Goal: Feedback & Contribution: Submit feedback/report problem

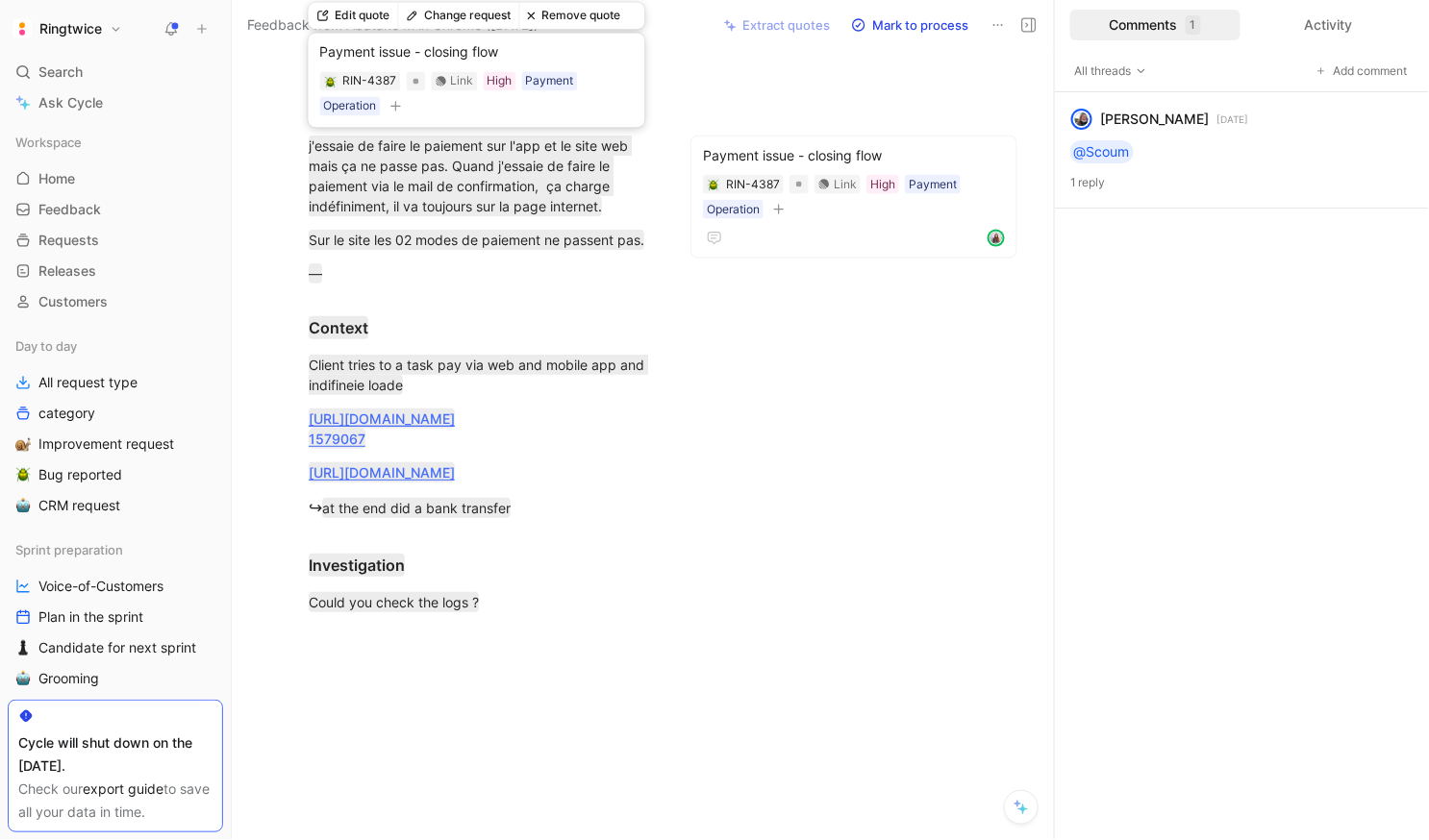
scroll to position [107, 0]
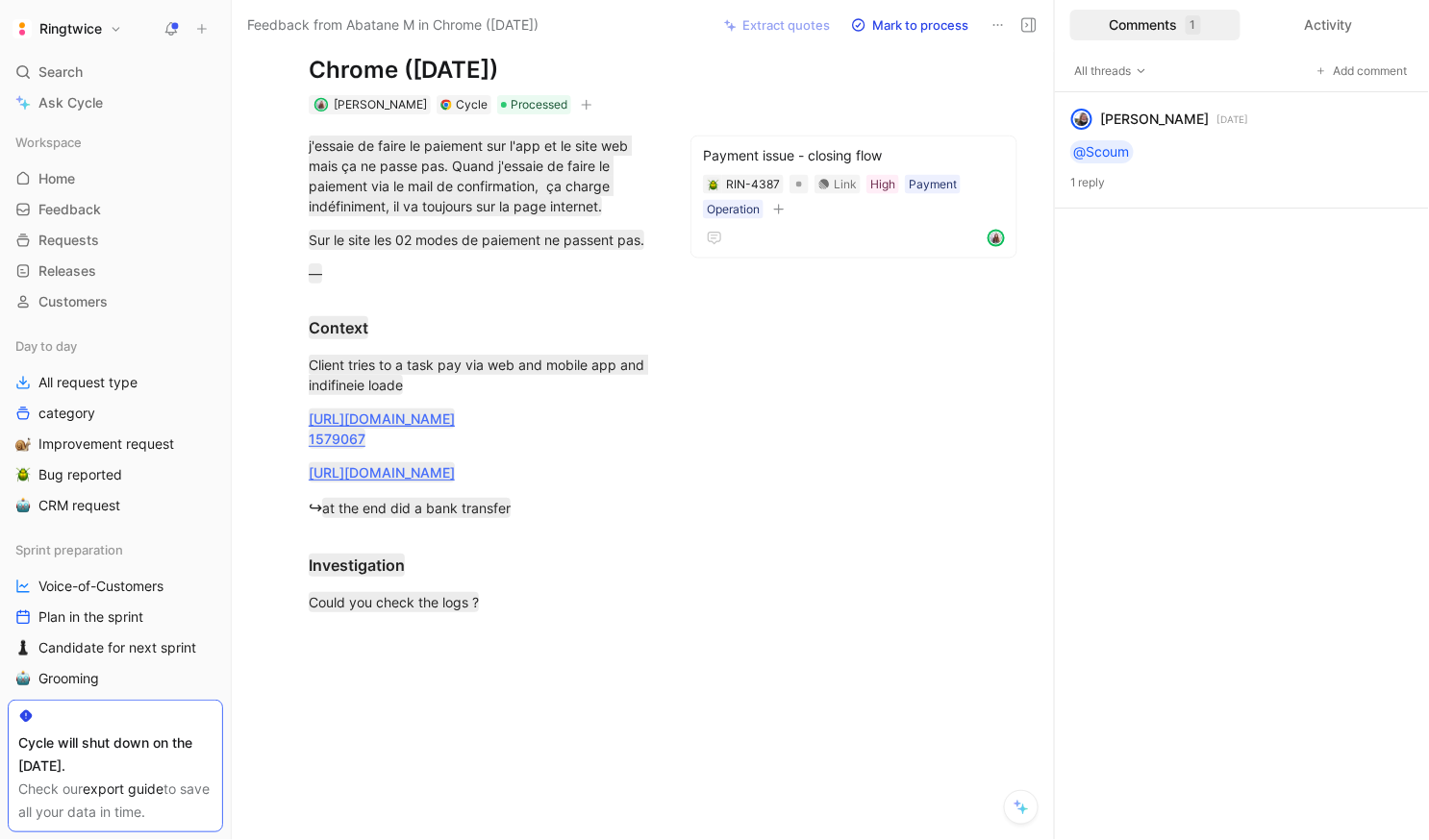
click at [175, 21] on icon at bounding box center [170, 28] width 15 height 15
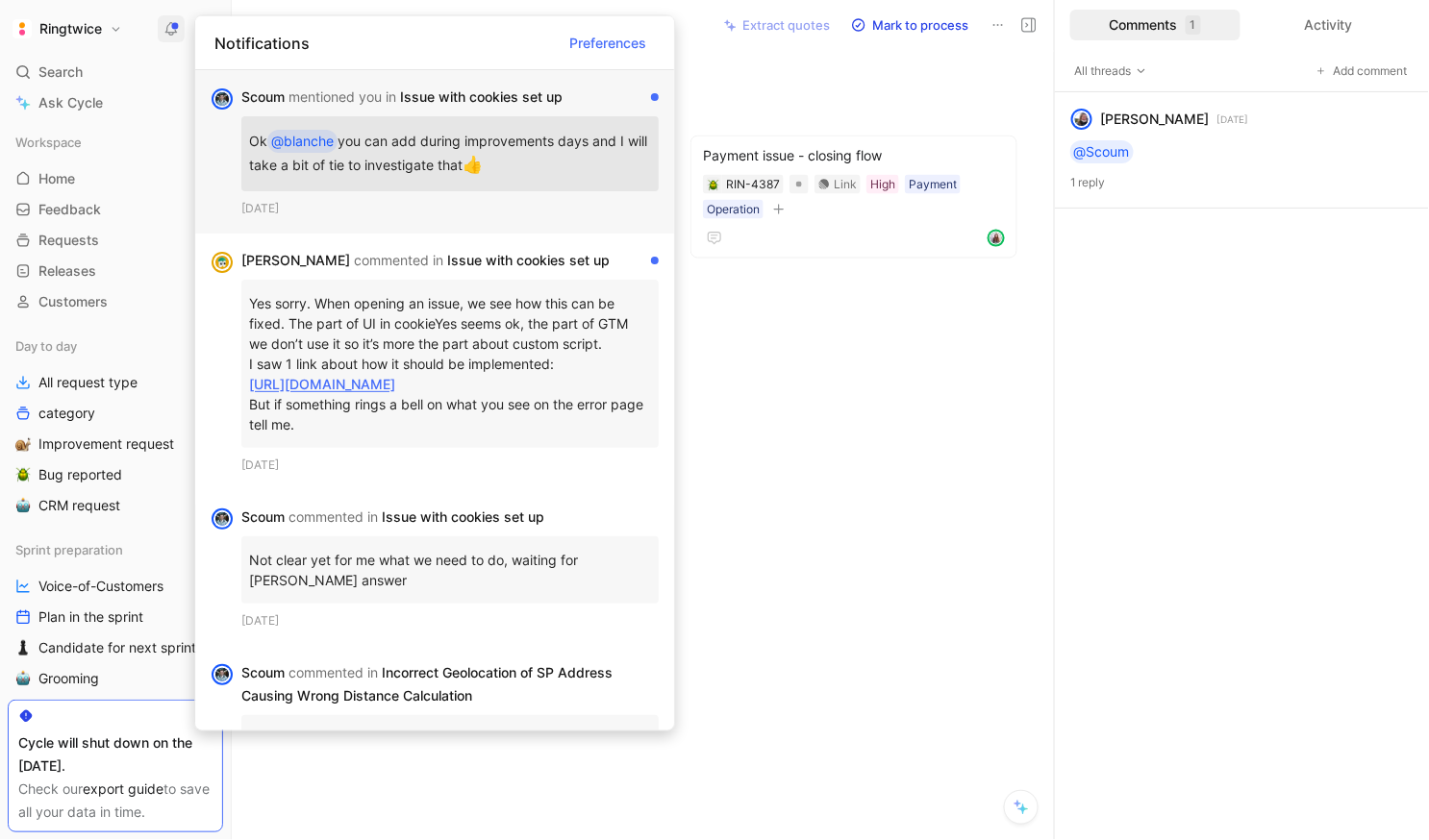
click at [391, 118] on div "Ok @blanche you can add during improvements days and I will take a bit of tie t…" at bounding box center [449, 153] width 417 height 75
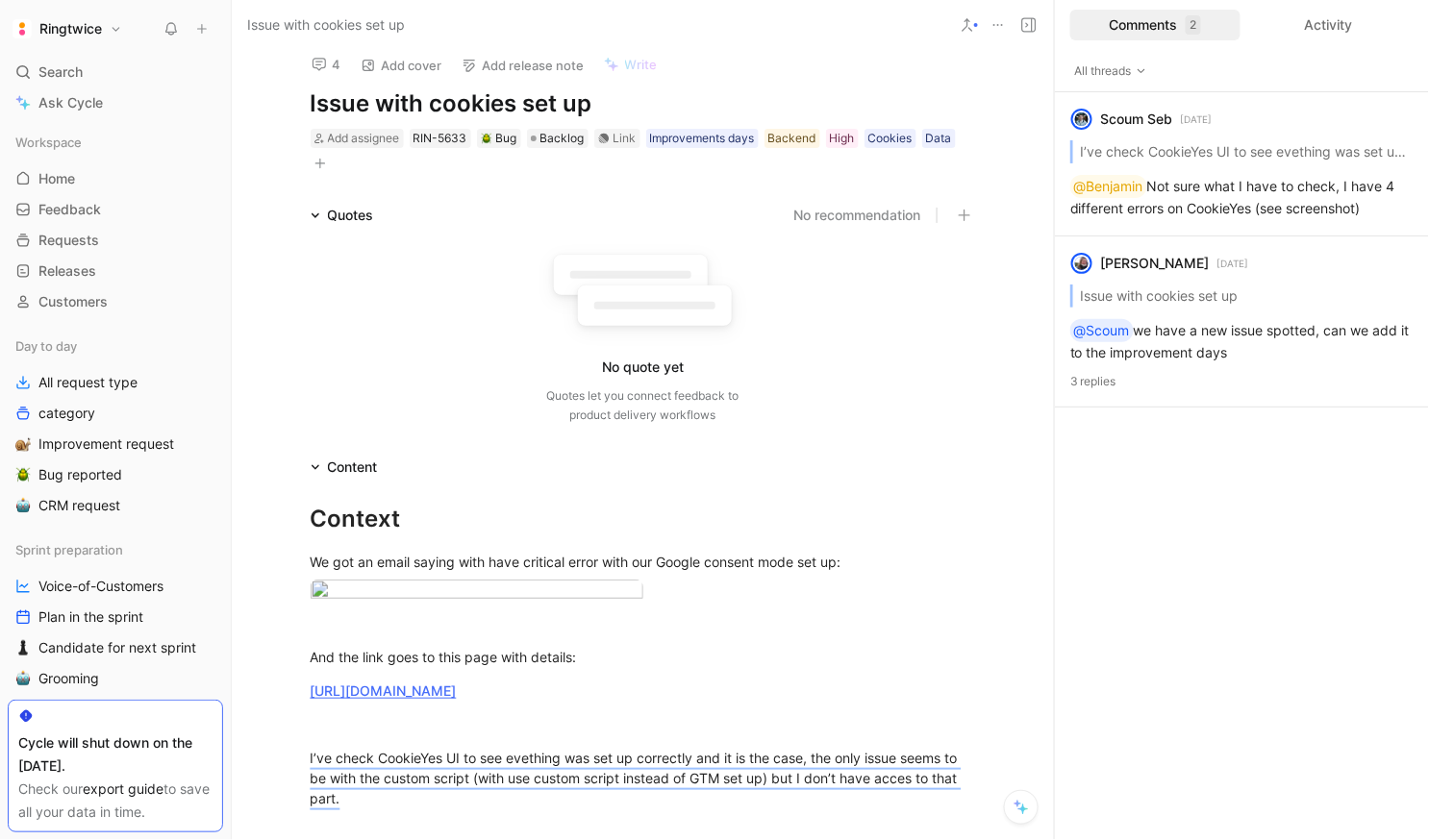
scroll to position [13, 0]
click at [588, 534] on div "Context" at bounding box center [643, 518] width 665 height 35
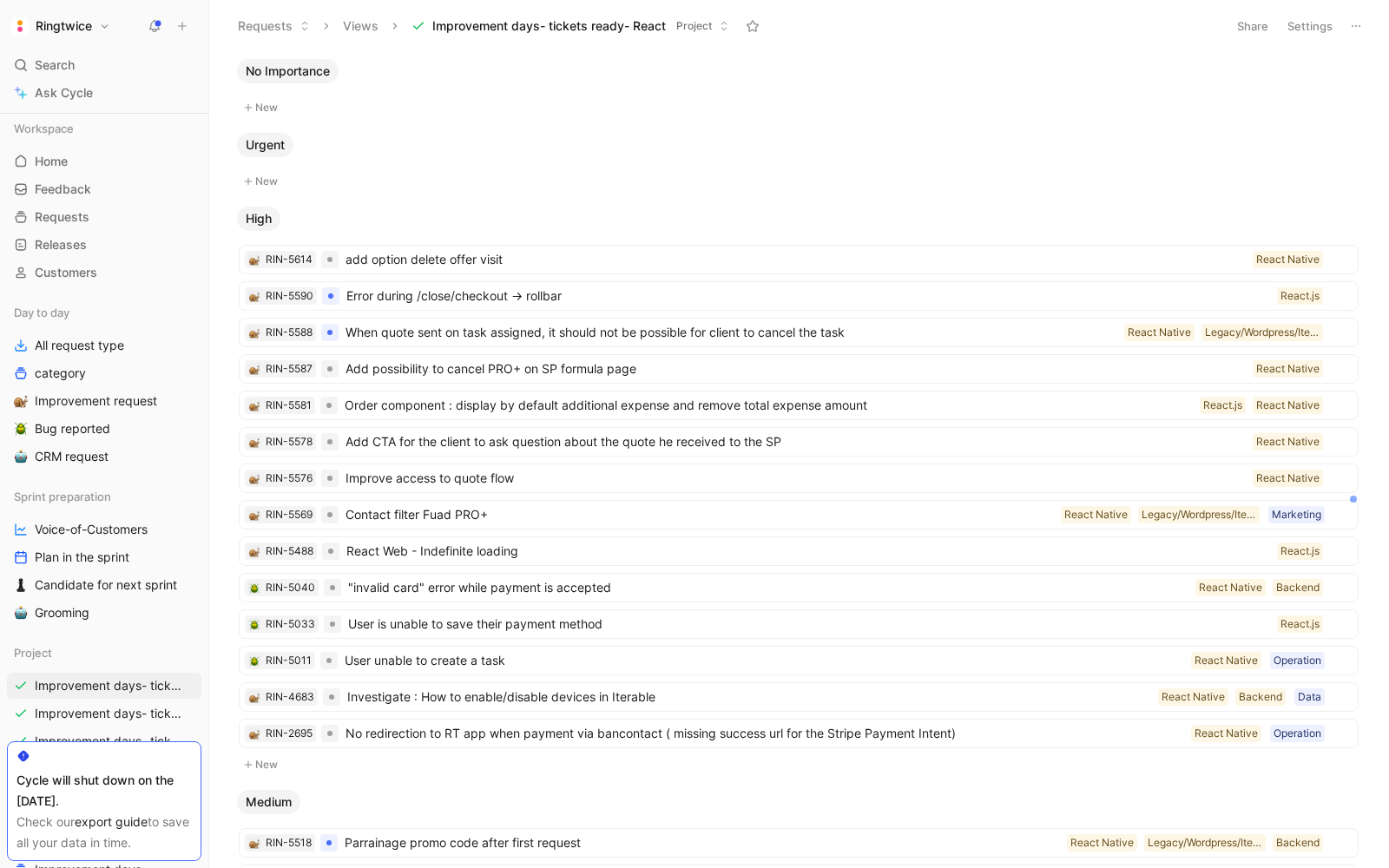
scroll to position [106, 0]
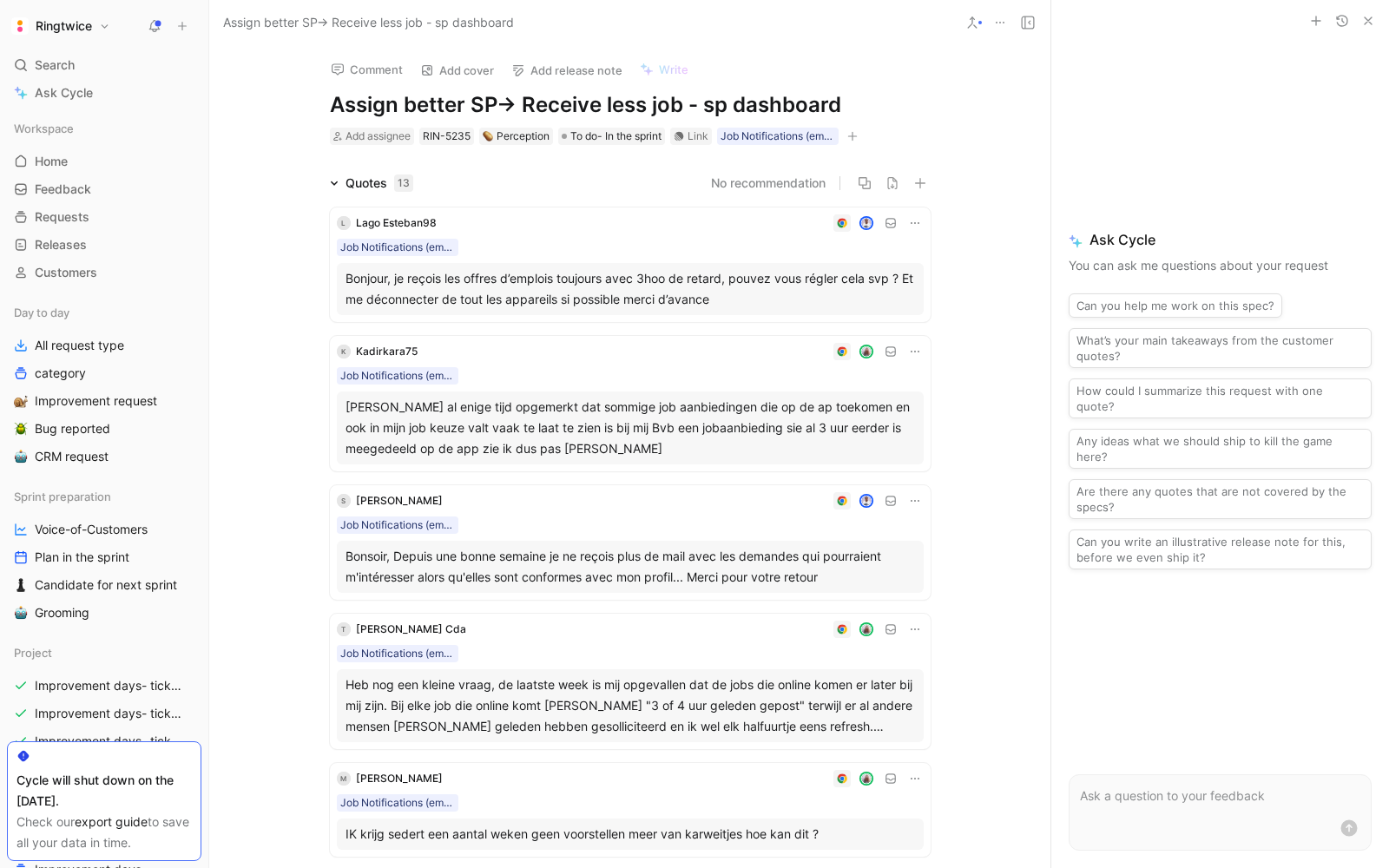
scroll to position [9, 0]
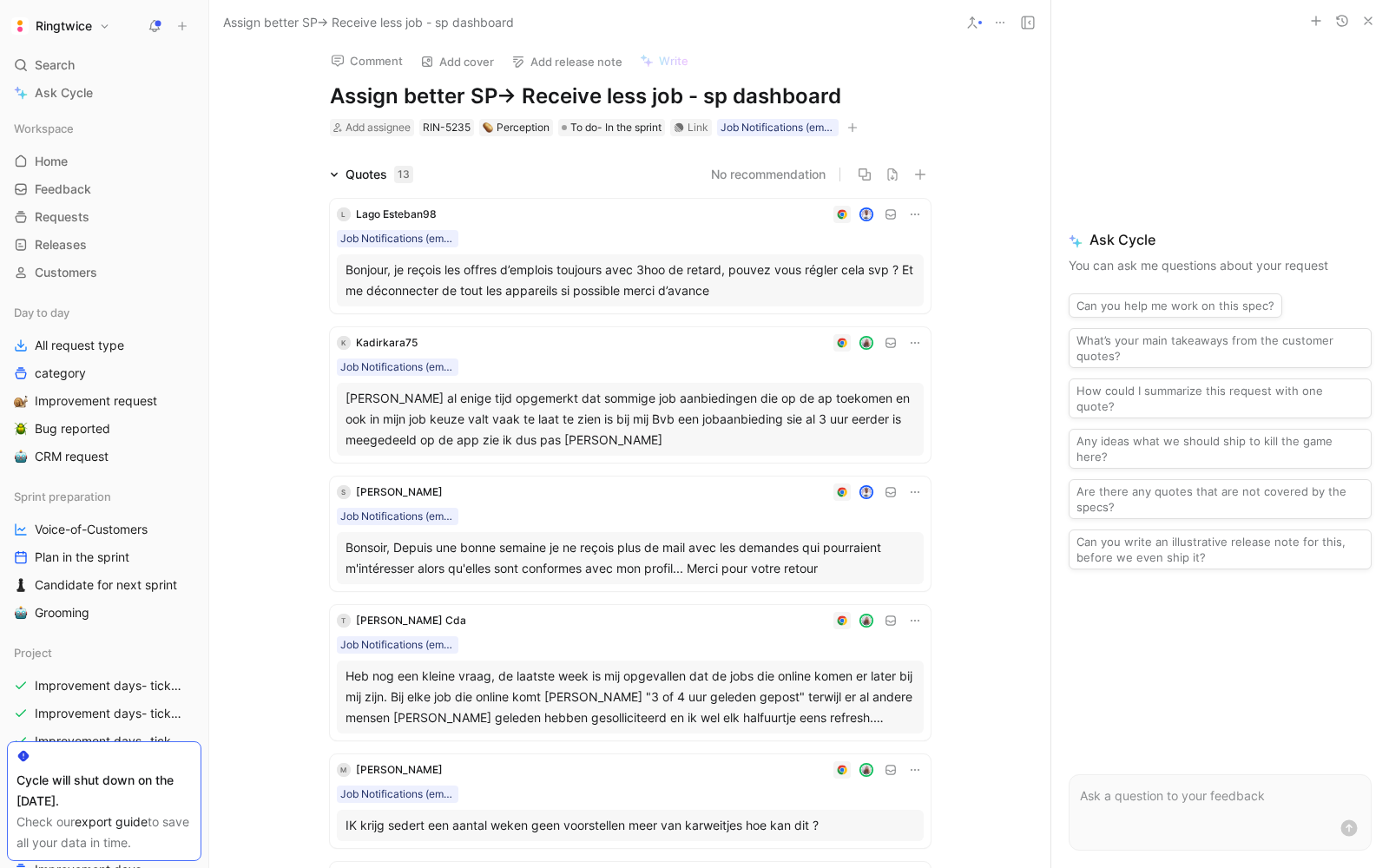
click at [152, 21] on icon at bounding box center [153, 25] width 14 height 14
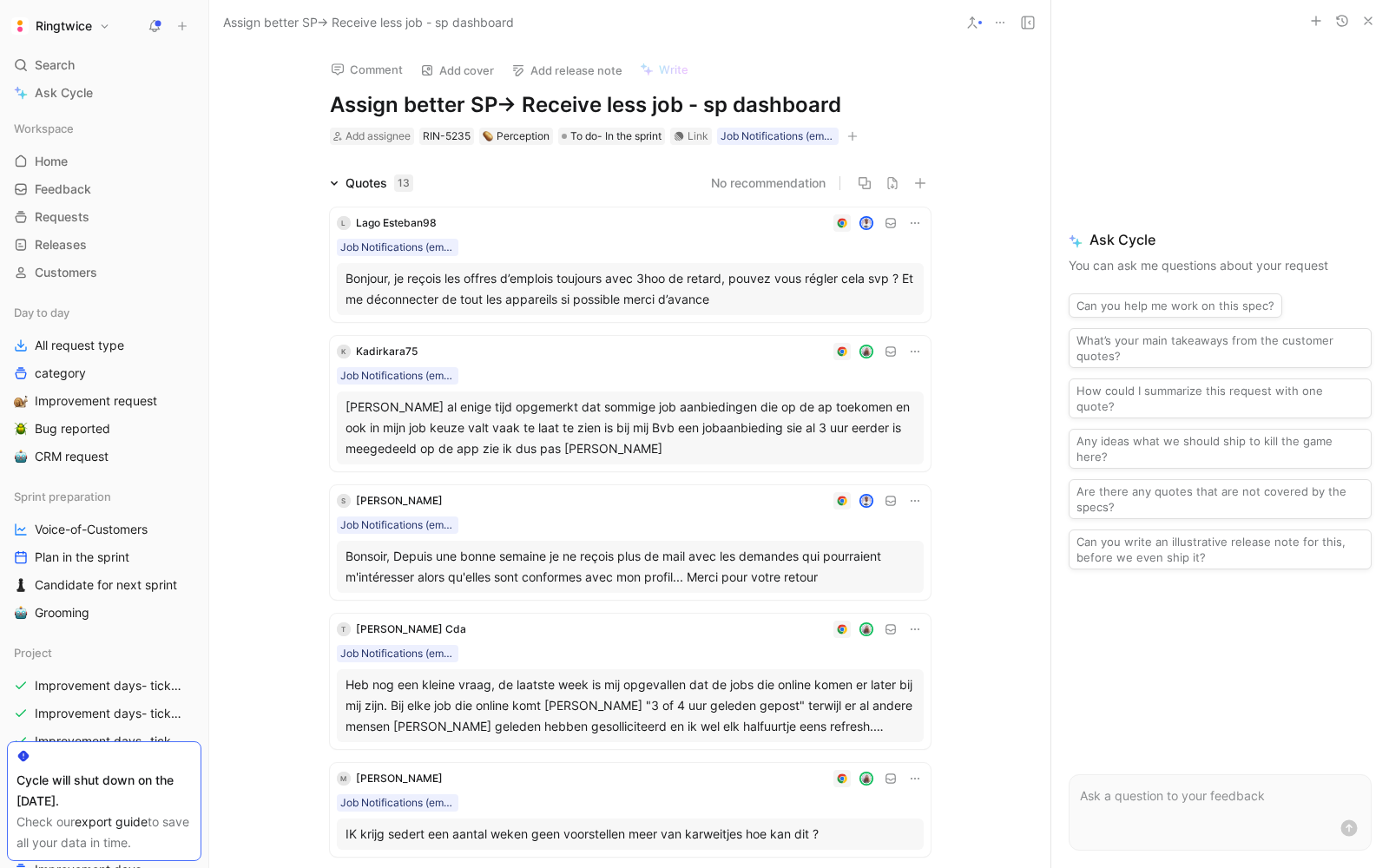
click at [155, 20] on use at bounding box center [154, 24] width 12 height 12
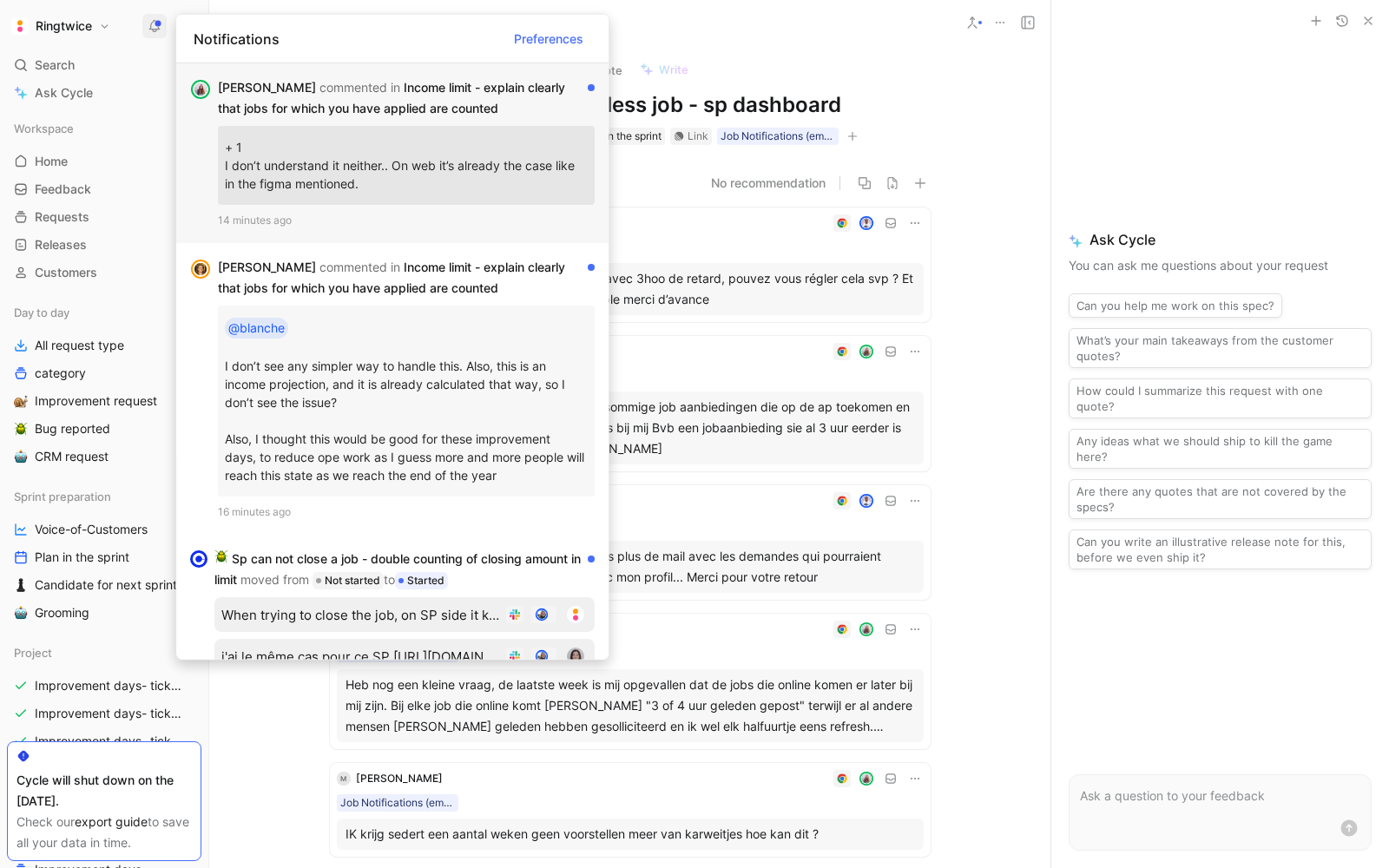
click at [297, 136] on p "+ 1 I don’t understand it neither.. On web it’s already the case like in the fi…" at bounding box center [406, 165] width 363 height 65
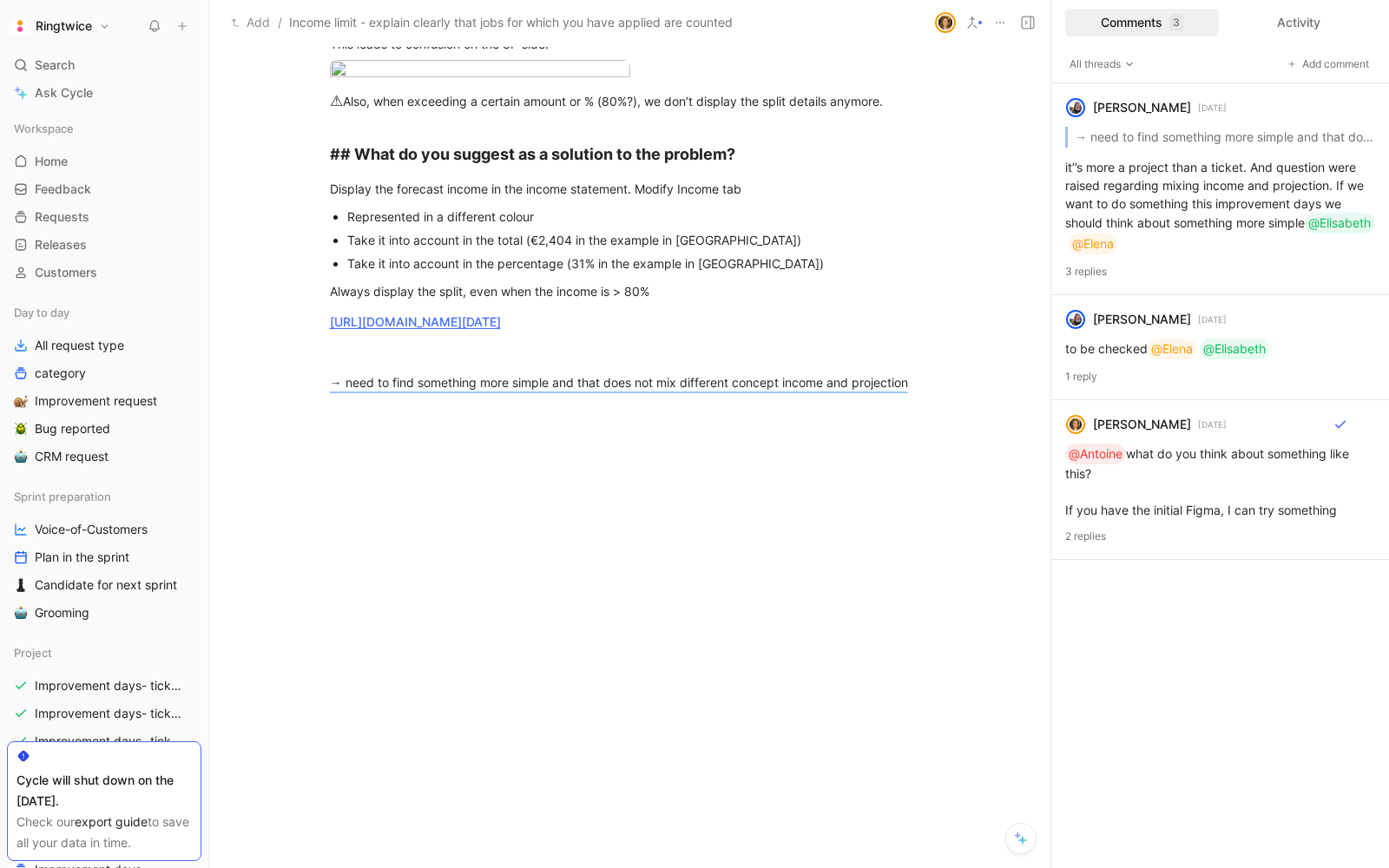
scroll to position [2334, 0]
click at [479, 469] on div at bounding box center [630, 570] width 841 height 260
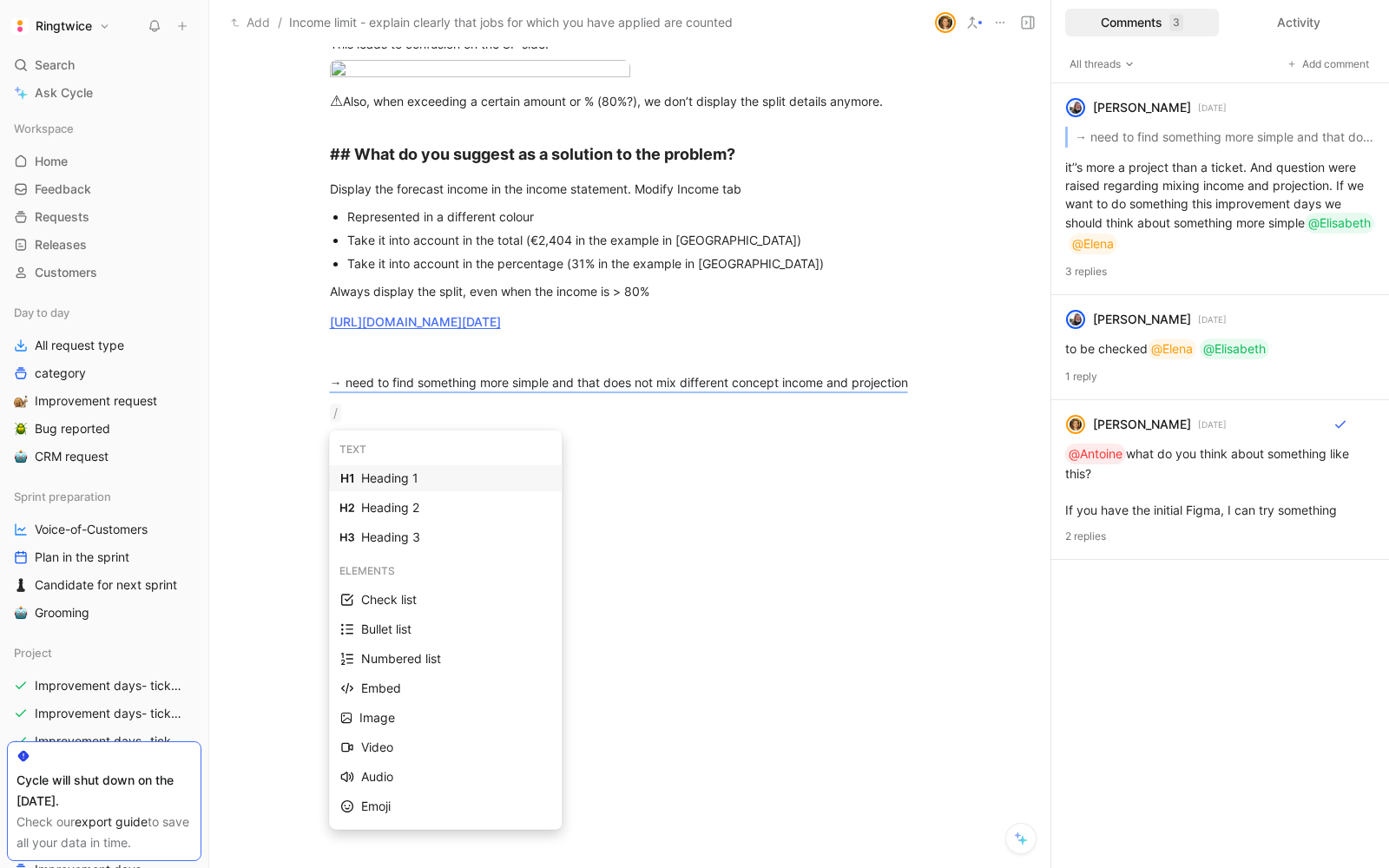
click at [439, 474] on div "Heading 1" at bounding box center [456, 477] width 190 height 21
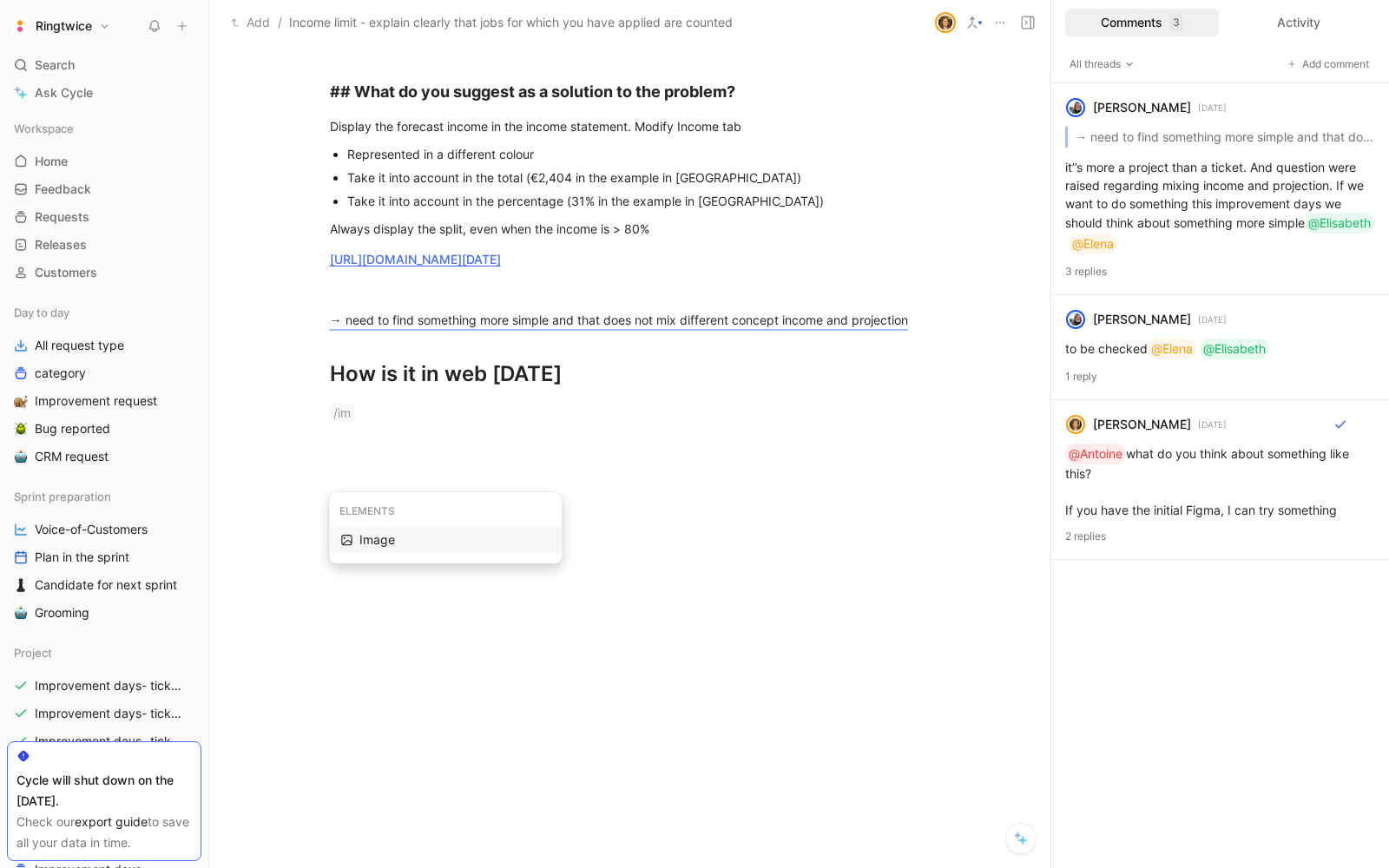
click at [402, 538] on div "Image" at bounding box center [455, 540] width 191 height 21
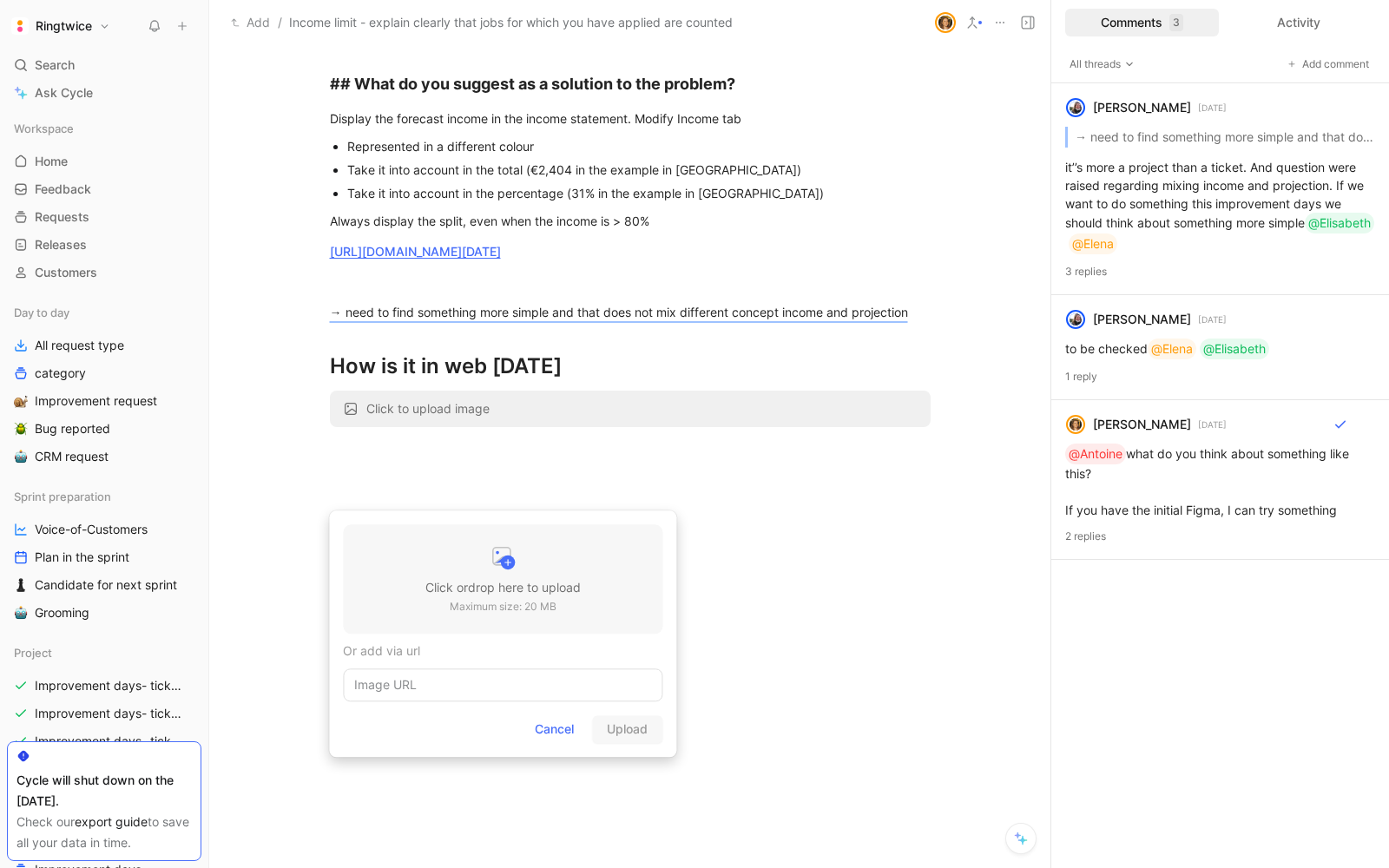
click at [425, 556] on div at bounding box center [503, 559] width 155 height 34
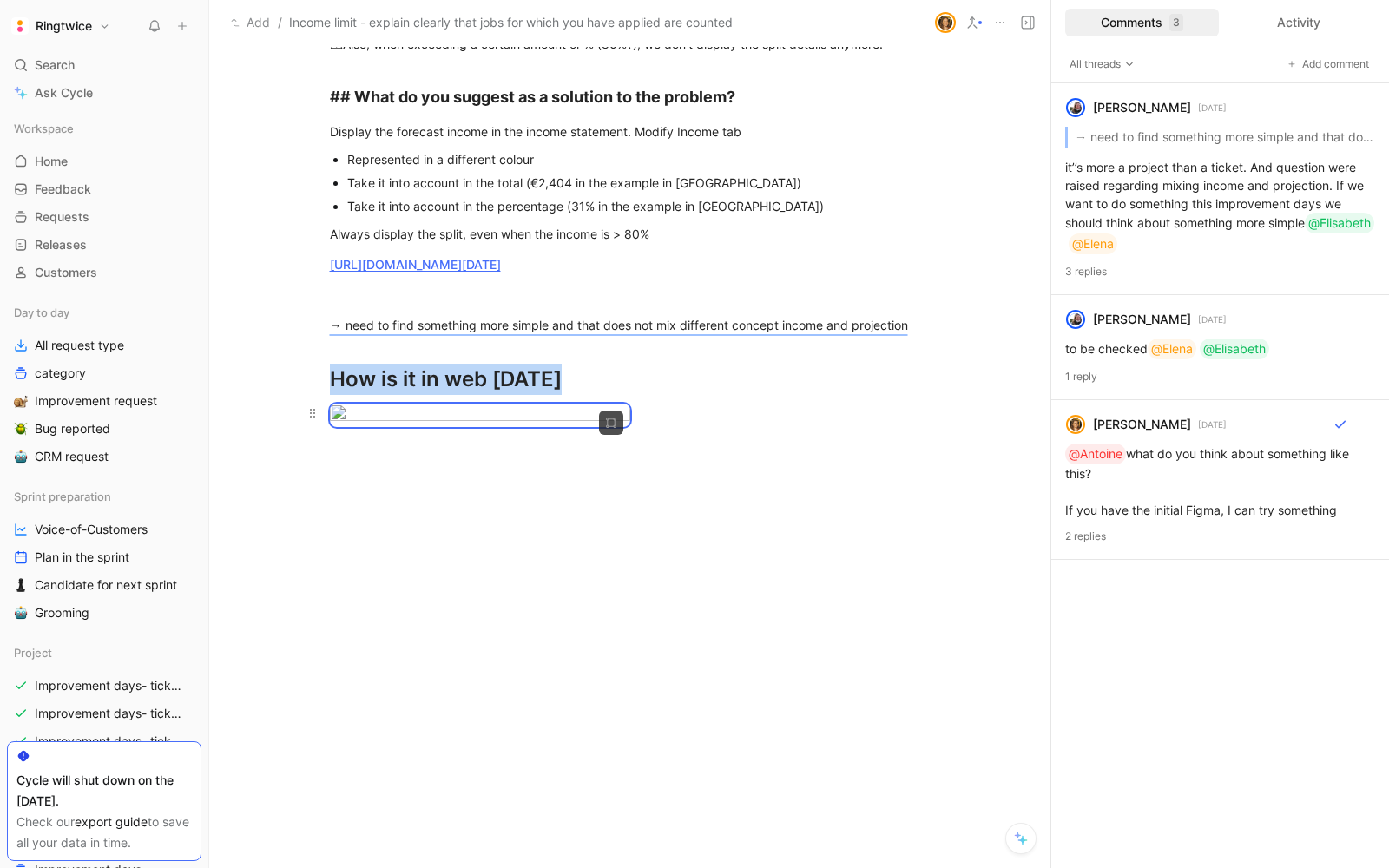
scroll to position [2388, 0]
click at [781, 629] on div at bounding box center [630, 570] width 841 height 260
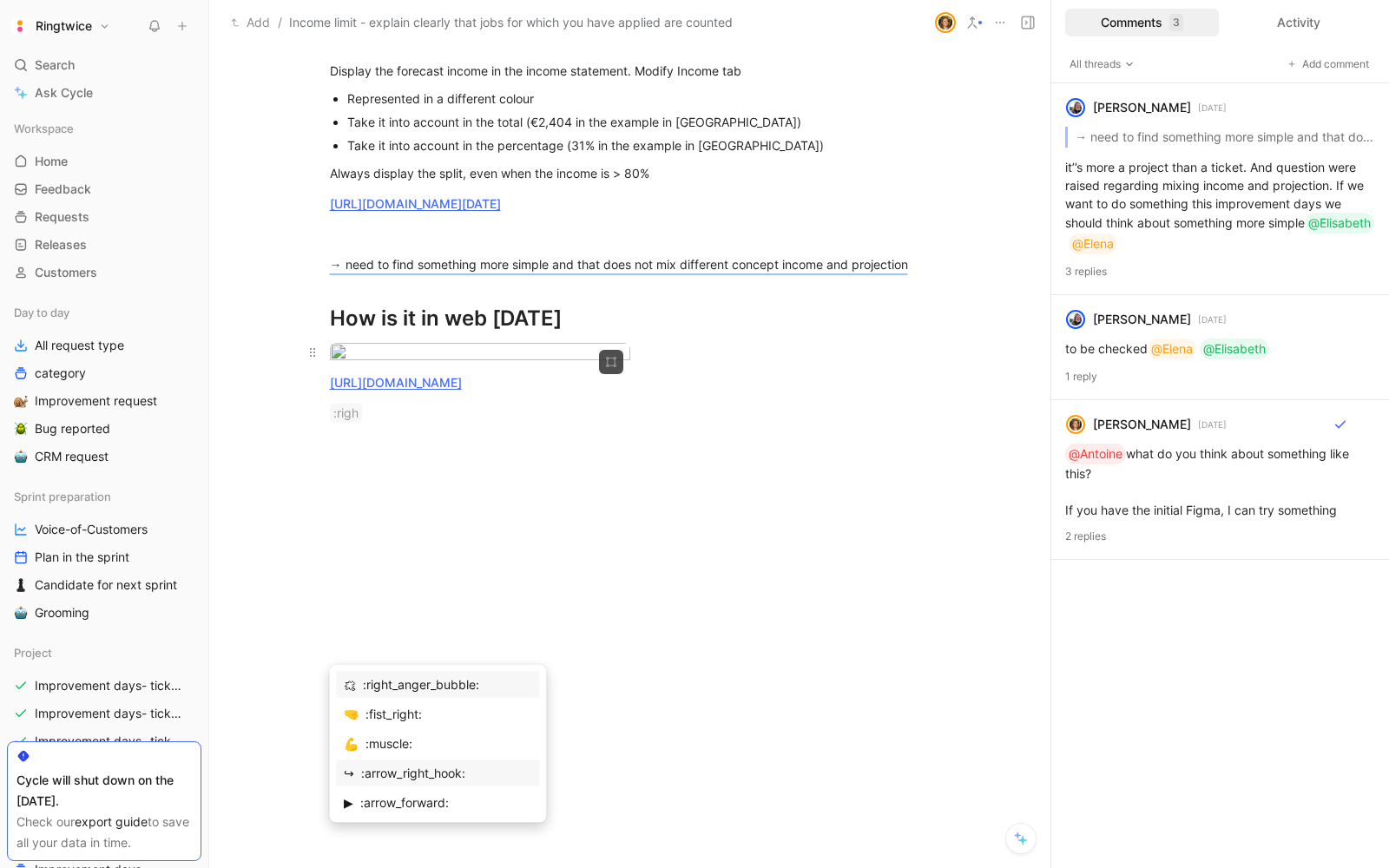
click at [504, 768] on div ":arrow_right_hook:" at bounding box center [446, 772] width 170 height 21
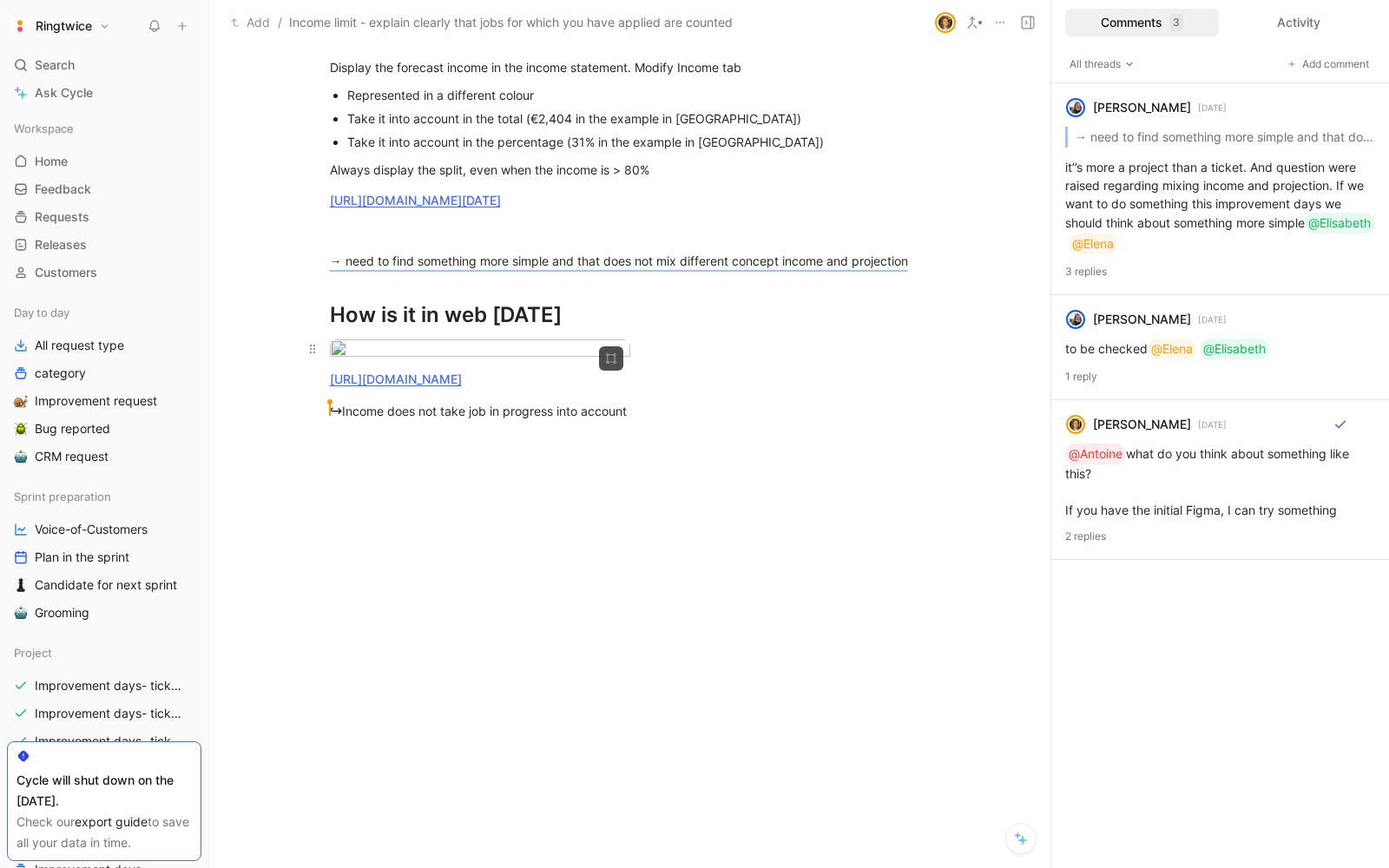
scroll to position [0, 0]
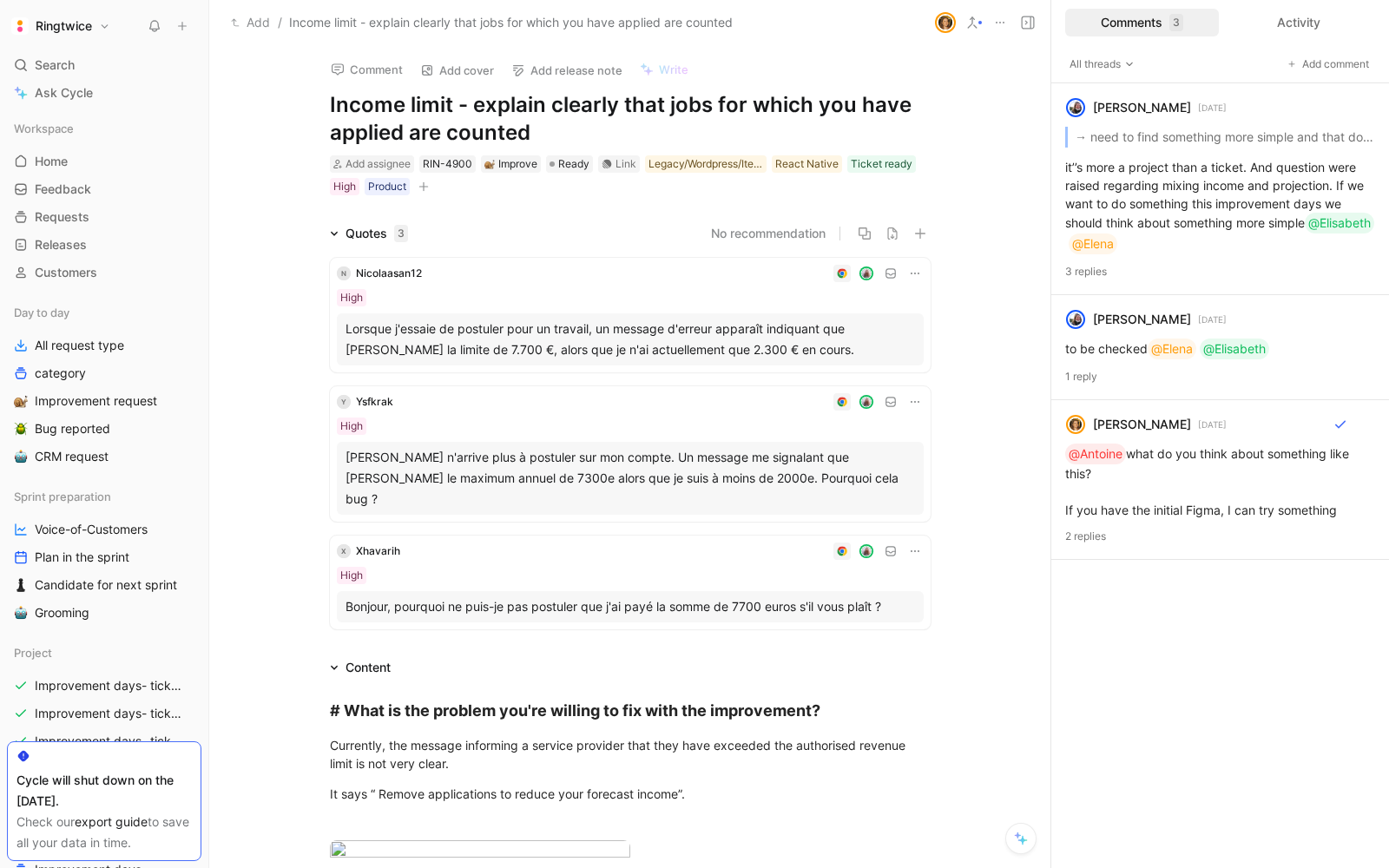
click at [170, 26] on button at bounding box center [181, 25] width 24 height 24
click at [116, 26] on div "Ringtwice" at bounding box center [101, 25] width 188 height 24
click at [146, 30] on button at bounding box center [154, 25] width 24 height 24
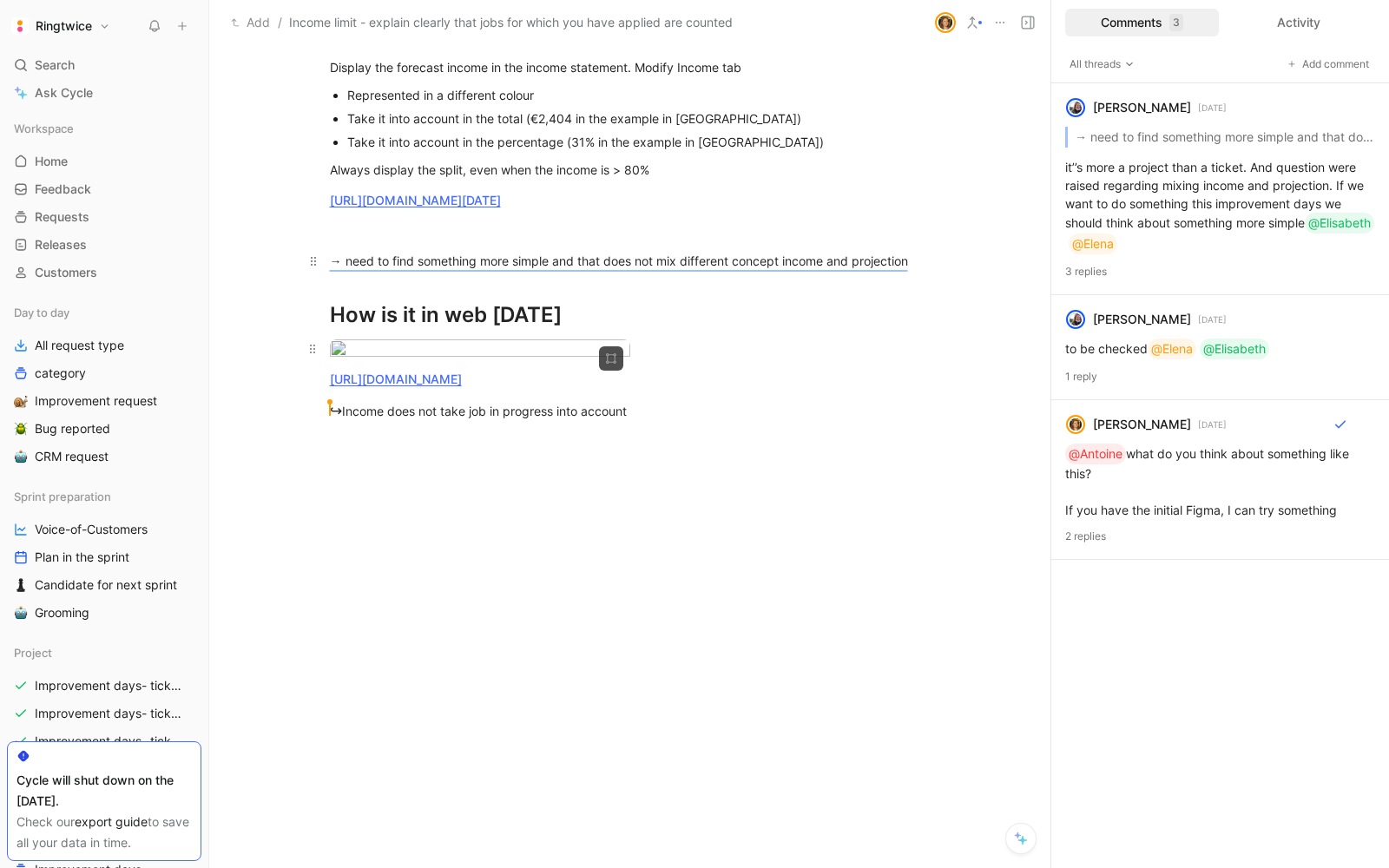
scroll to position [2387, 0]
click at [589, 275] on p "→ need to find something more simple and that does not mix different concept in…" at bounding box center [630, 261] width 666 height 29
click at [562, 268] on mark "→ need to find something more simple and that does not mix different concept in…" at bounding box center [618, 261] width 578 height 14
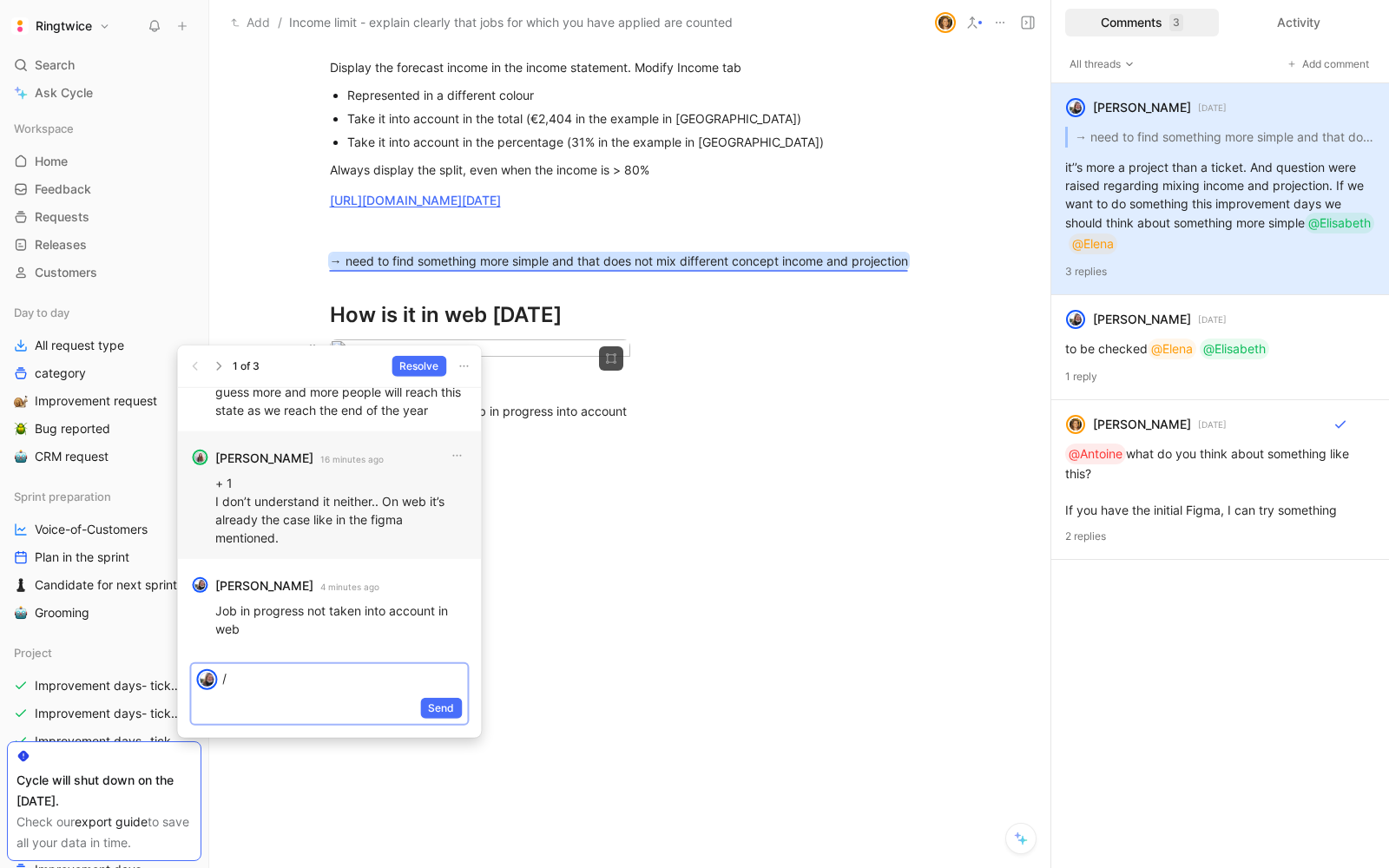
click at [251, 676] on p "/" at bounding box center [341, 678] width 239 height 18
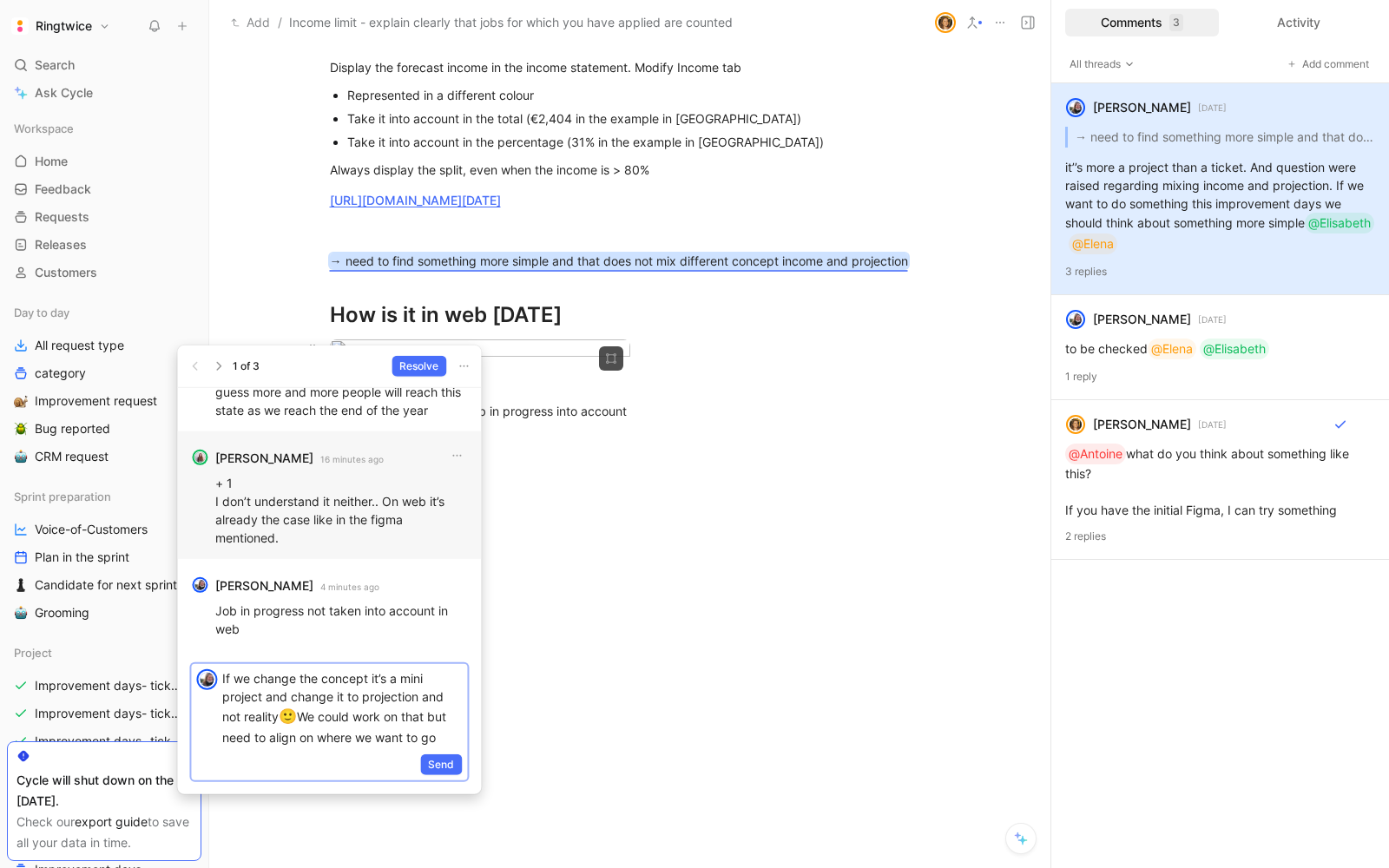
click at [442, 753] on button "Send" at bounding box center [440, 763] width 42 height 21
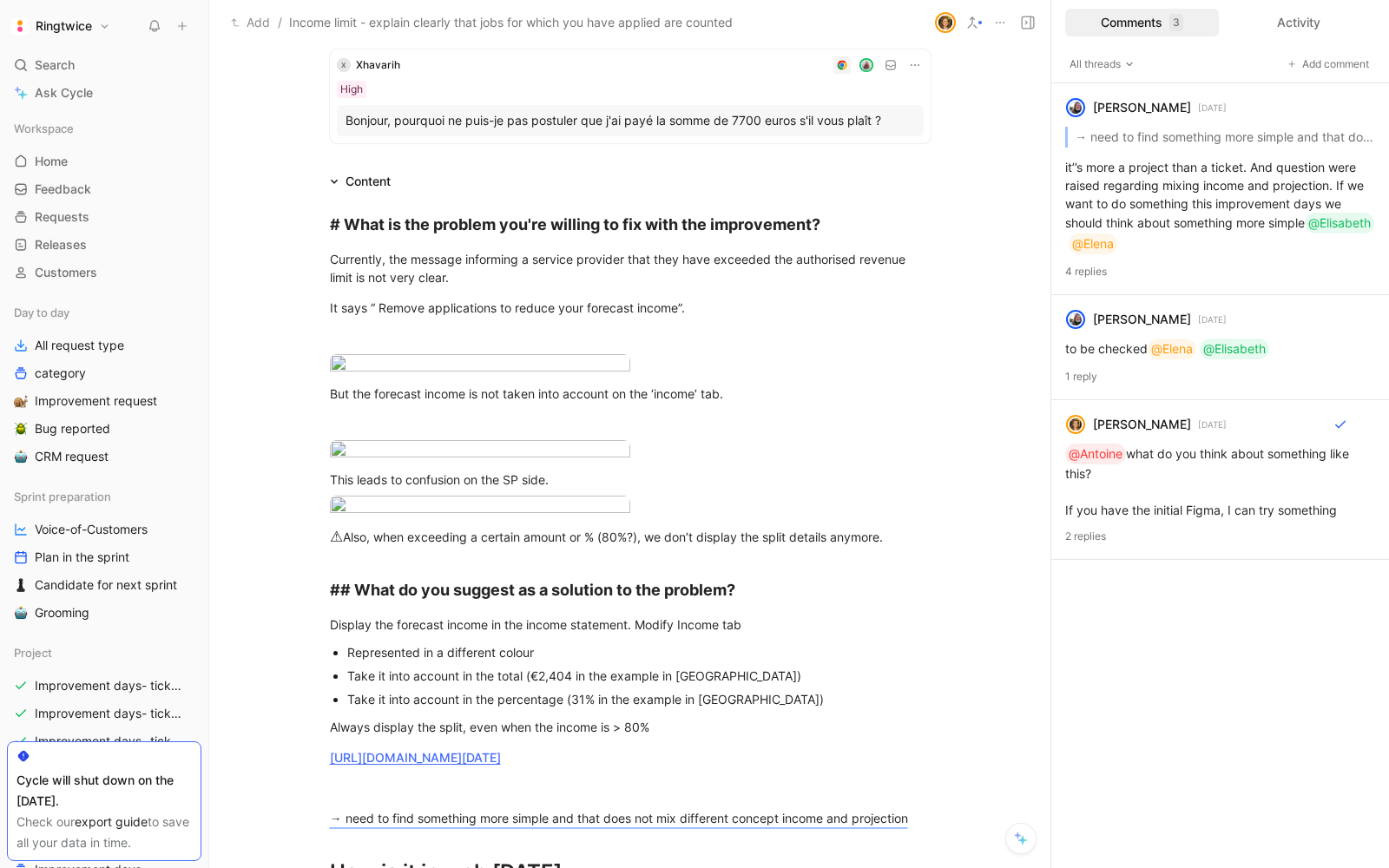
scroll to position [328, 0]
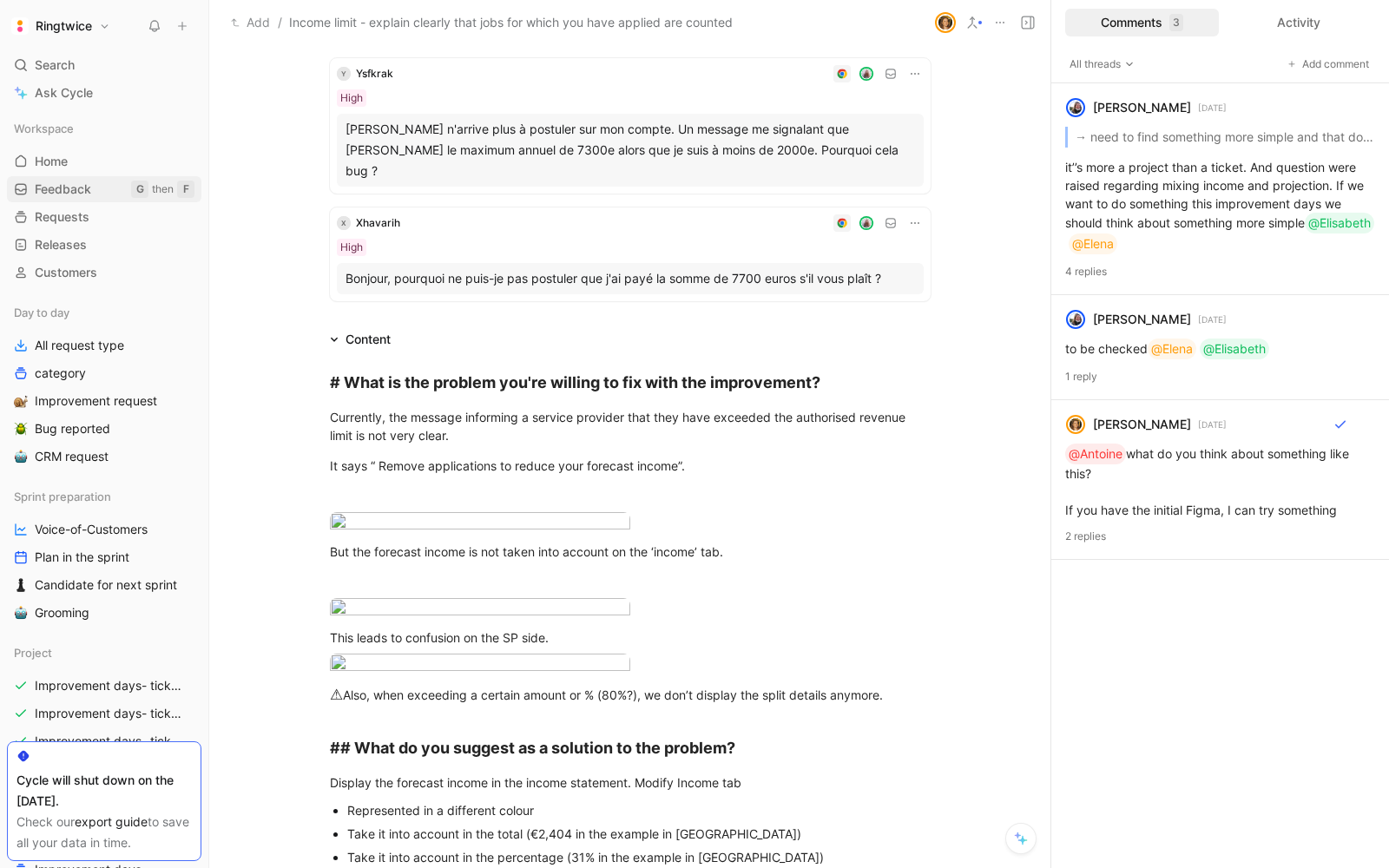
click at [43, 196] on span "Feedback" at bounding box center [62, 189] width 57 height 17
